Goal: Book appointment/travel/reservation

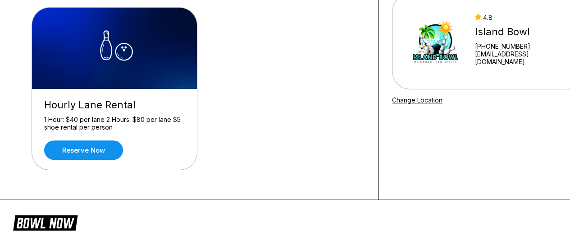
scroll to position [135, 0]
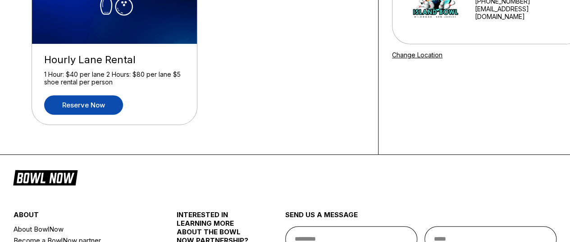
click at [75, 107] on link "Reserve now" at bounding box center [83, 104] width 79 height 19
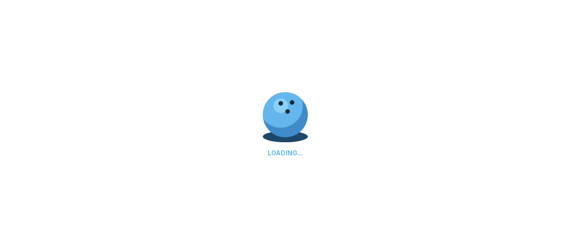
scroll to position [0, 0]
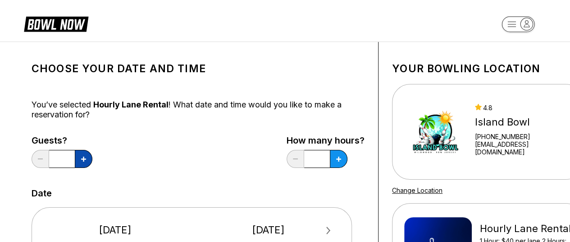
click at [82, 159] on icon at bounding box center [83, 158] width 5 height 5
type input "*"
click at [86, 158] on icon at bounding box center [83, 158] width 5 height 5
type input "*"
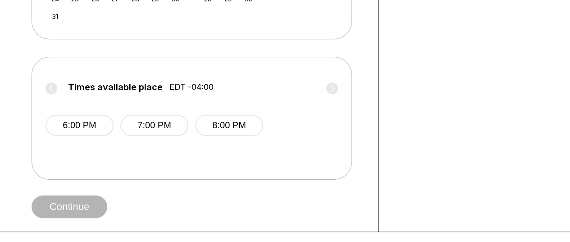
scroll to position [361, 0]
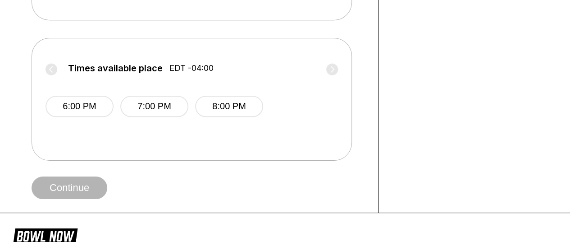
click at [51, 68] on label "Times available place EDT -04:00" at bounding box center [192, 70] width 293 height 14
click at [52, 86] on div "6:00 PM 7:00 PM 8:00 PM" at bounding box center [192, 105] width 293 height 54
click at [78, 104] on button "6:00 PM" at bounding box center [80, 106] width 68 height 21
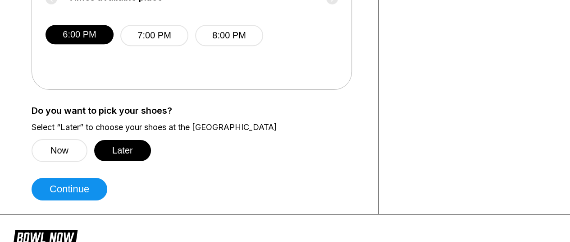
scroll to position [451, 0]
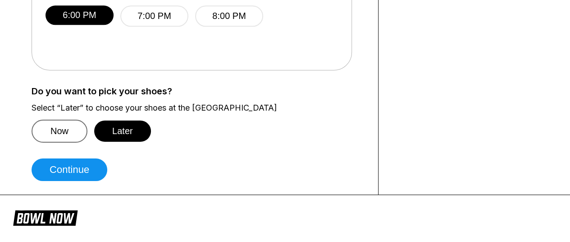
click at [50, 130] on button "Now" at bounding box center [60, 130] width 56 height 23
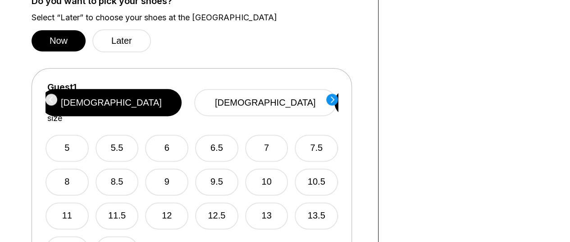
scroll to position [586, 0]
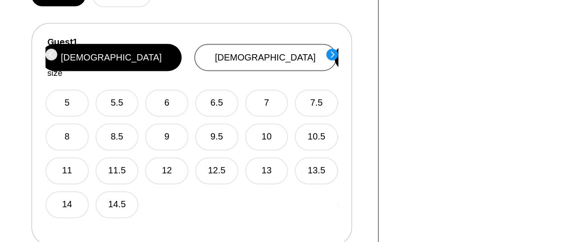
click at [259, 51] on button "[DEMOGRAPHIC_DATA]" at bounding box center [265, 57] width 142 height 27
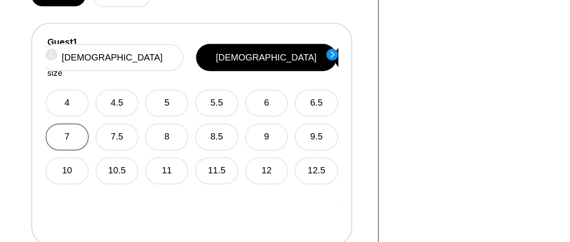
click at [68, 123] on button "7" at bounding box center [67, 136] width 43 height 27
click at [329, 51] on circle at bounding box center [332, 54] width 12 height 12
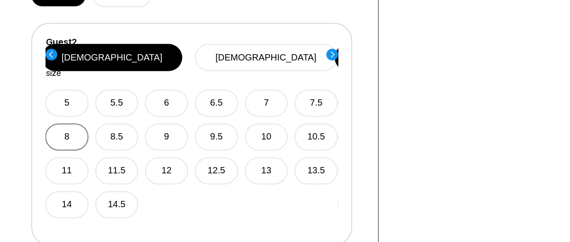
click at [67, 126] on button "8" at bounding box center [66, 136] width 43 height 27
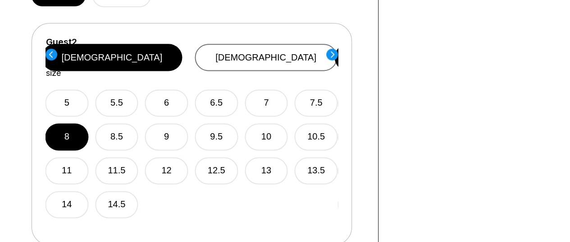
click at [304, 45] on button "[DEMOGRAPHIC_DATA]" at bounding box center [266, 57] width 142 height 27
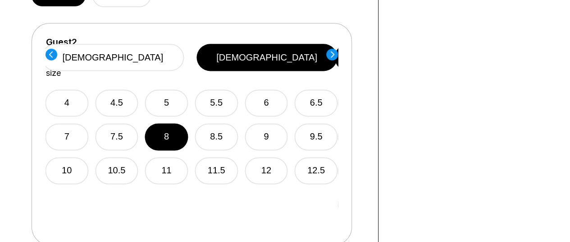
click at [332, 53] on circle at bounding box center [332, 54] width 12 height 12
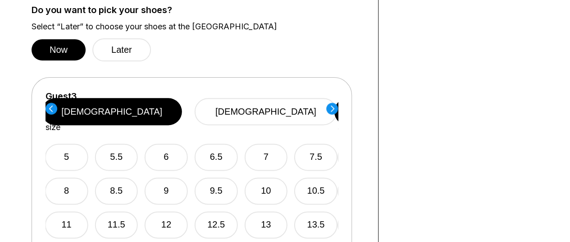
scroll to position [541, 0]
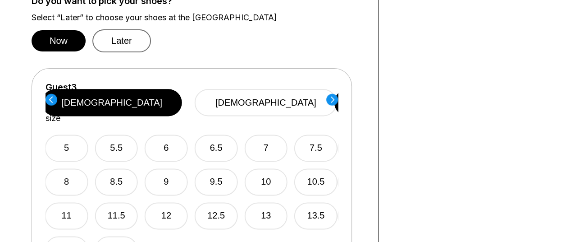
click at [113, 37] on button "Later" at bounding box center [121, 40] width 59 height 23
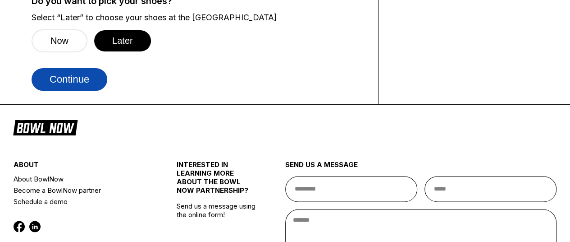
click at [78, 77] on button "Continue" at bounding box center [70, 79] width 76 height 23
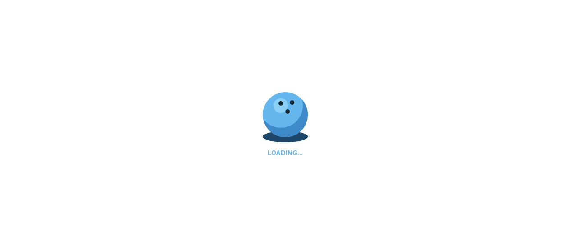
scroll to position [0, 0]
select select "**"
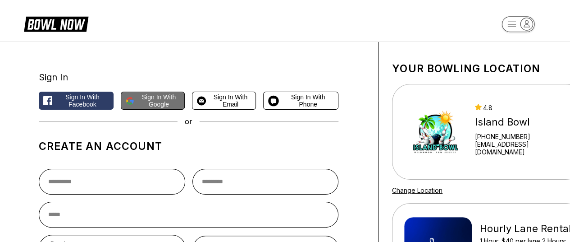
click at [146, 100] on span "Sign in with Google" at bounding box center [159, 100] width 42 height 14
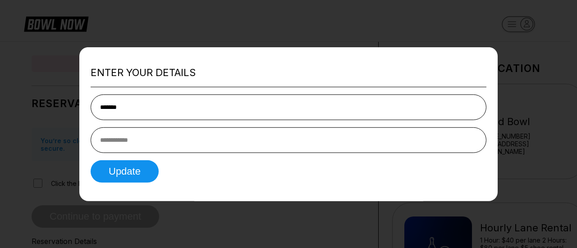
type input "*******"
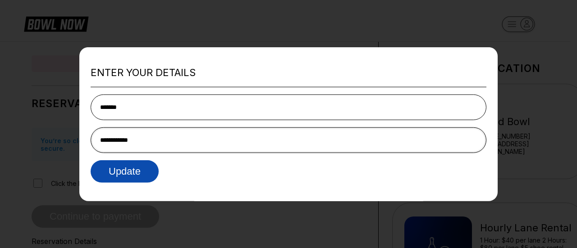
type input "**********"
click at [119, 169] on button "Update" at bounding box center [125, 171] width 68 height 23
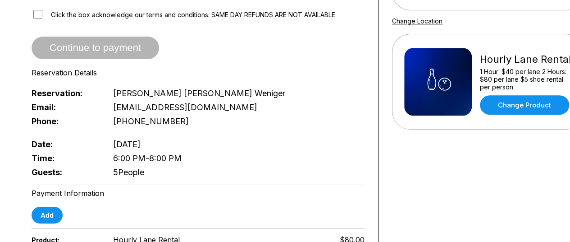
scroll to position [169, 0]
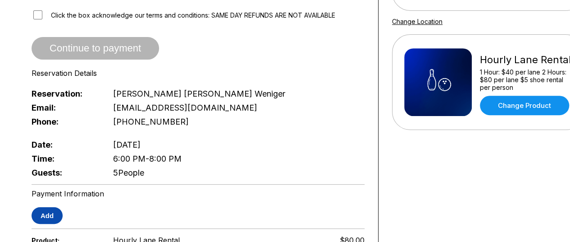
click at [39, 208] on button "Add" at bounding box center [47, 215] width 31 height 17
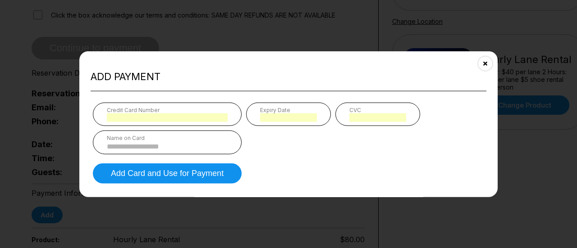
click at [151, 143] on input at bounding box center [167, 147] width 121 height 8
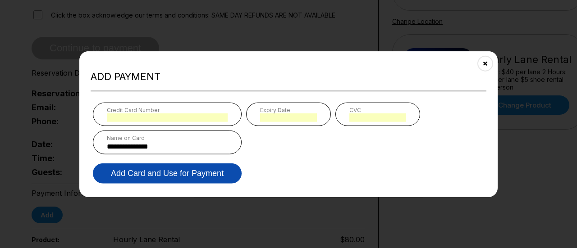
type input "**********"
click at [151, 174] on button "Add Card and Use for Payment" at bounding box center [167, 174] width 149 height 20
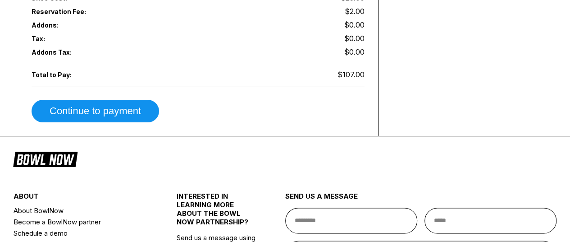
scroll to position [541, 0]
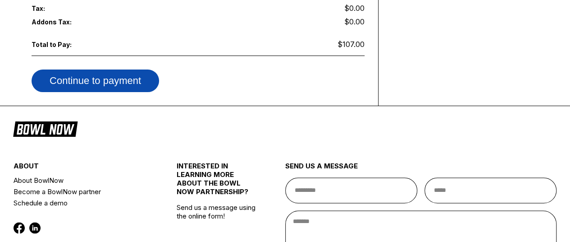
click at [117, 69] on button "Continue to payment" at bounding box center [96, 80] width 128 height 23
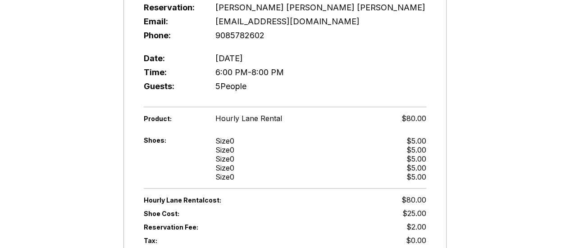
scroll to position [0, 0]
